Goal: Information Seeking & Learning: Learn about a topic

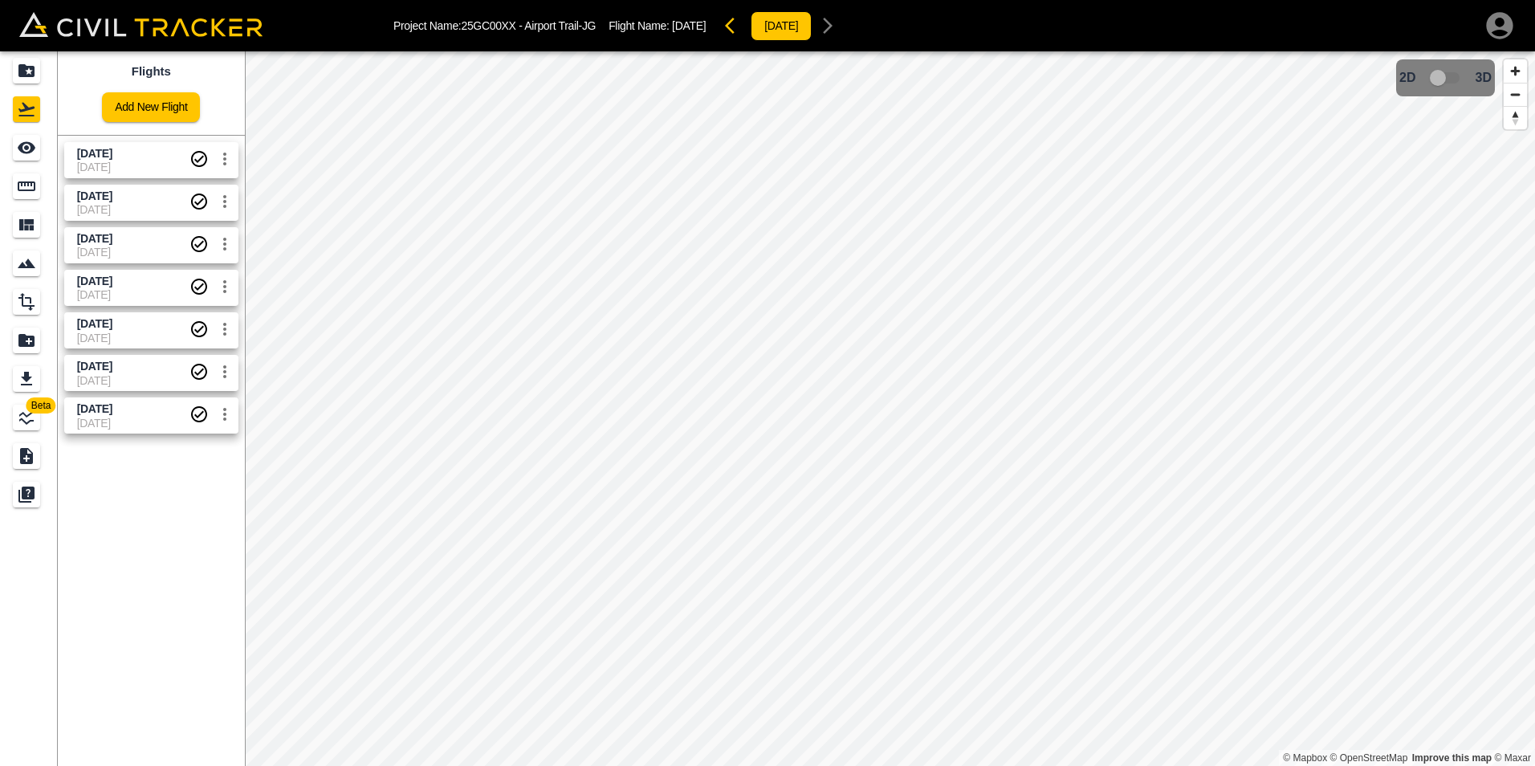
click at [1025, 765] on html "Project Name: 25GC00XX - Airport Trail-JG Flight Name: [DATE] [DATE] Beta Fligh…" at bounding box center [767, 383] width 1535 height 766
click at [1450, 75] on span "3D model not uploaded yet" at bounding box center [1445, 78] width 47 height 31
drag, startPoint x: 1432, startPoint y: 83, endPoint x: 1445, endPoint y: 83, distance: 12.8
click at [1445, 83] on span "3D model not uploaded yet" at bounding box center [1445, 78] width 47 height 31
drag, startPoint x: 1436, startPoint y: 84, endPoint x: 1455, endPoint y: 84, distance: 19.3
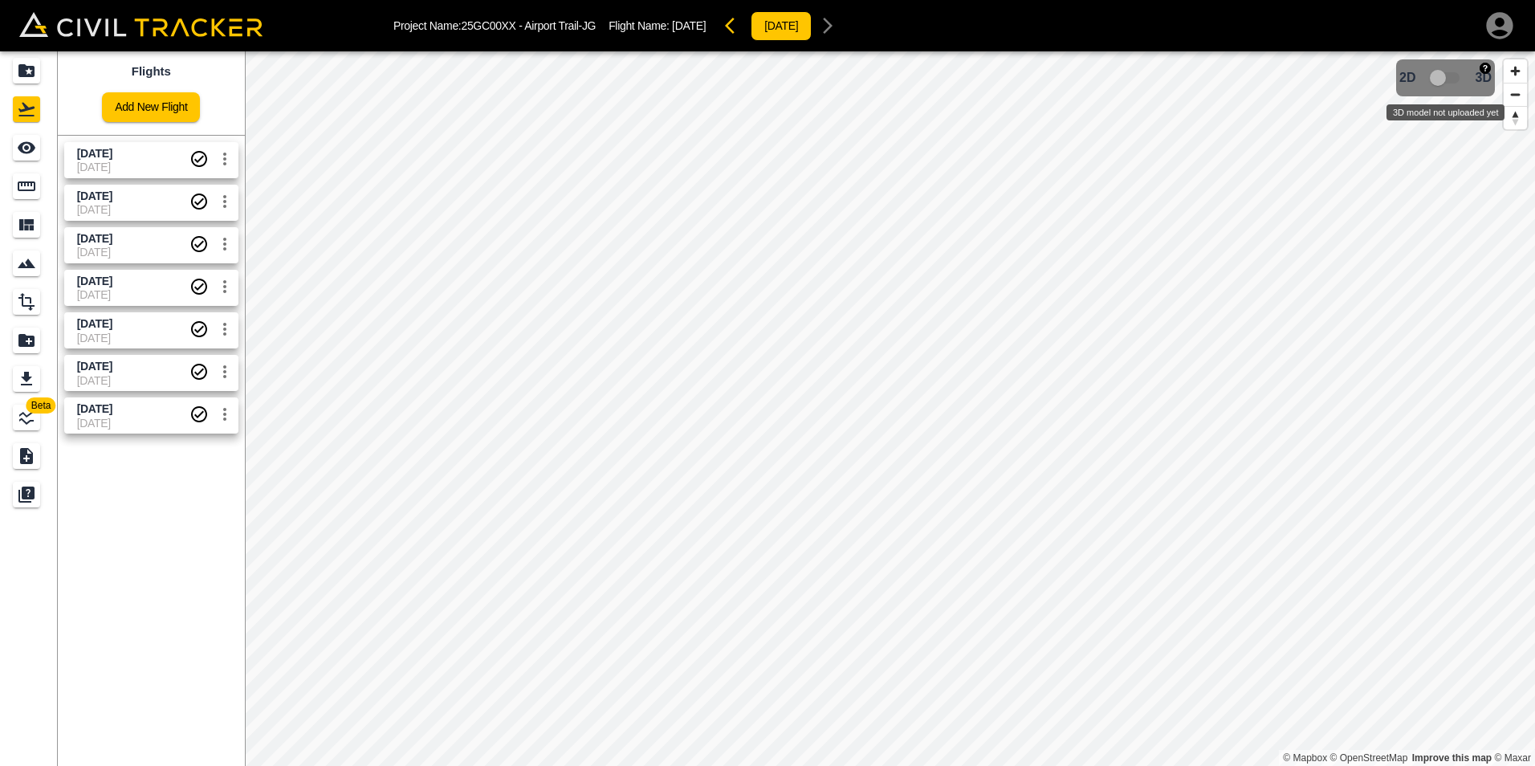
click at [1455, 84] on span "3D model not uploaded yet" at bounding box center [1445, 78] width 47 height 31
